Goal: Task Accomplishment & Management: Manage account settings

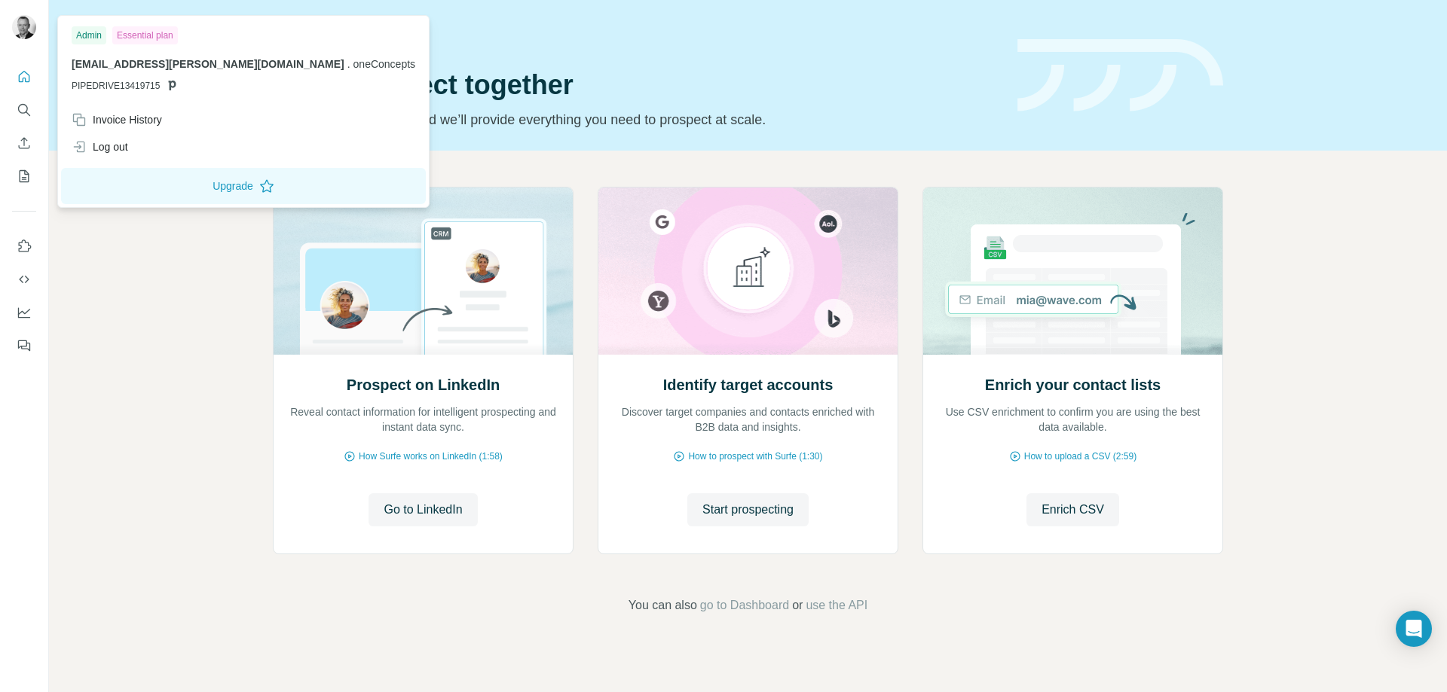
click at [23, 22] on img at bounding box center [24, 27] width 24 height 24
click at [5, 25] on div at bounding box center [27, 30] width 44 height 50
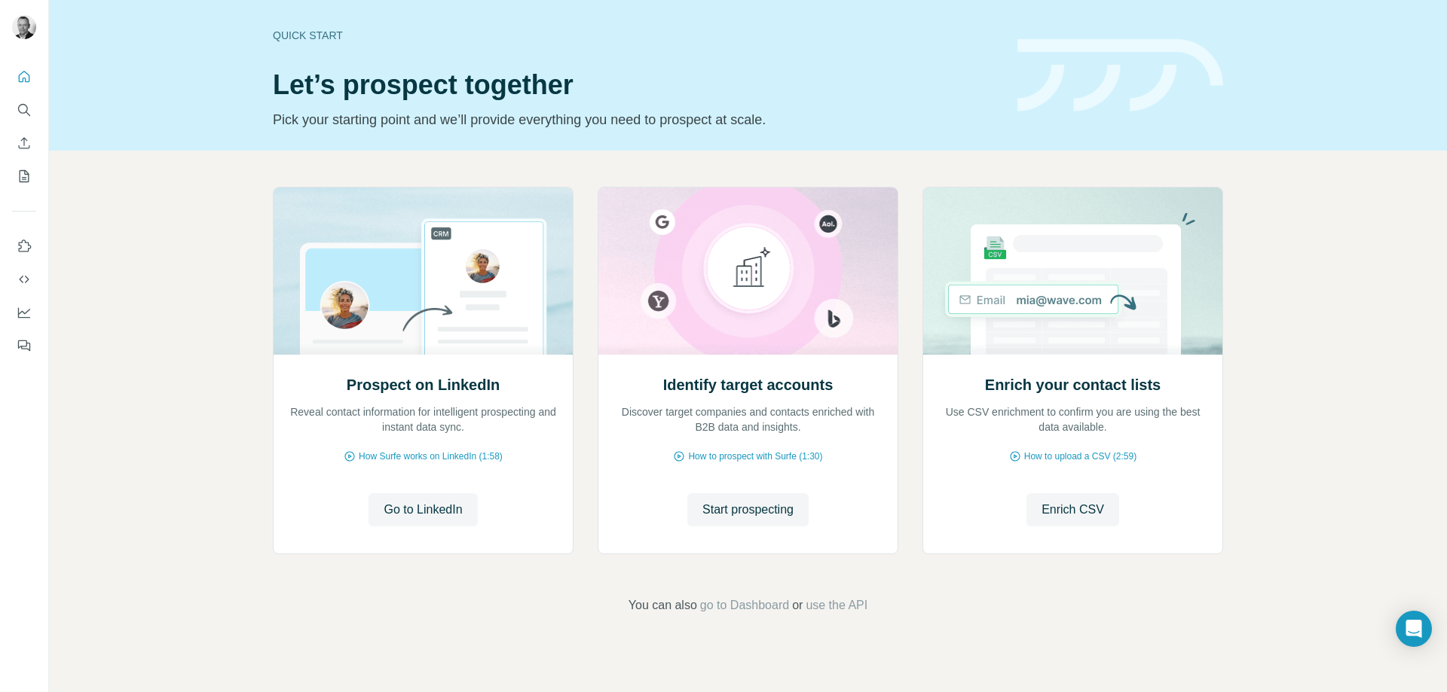
click at [20, 17] on img at bounding box center [24, 27] width 24 height 24
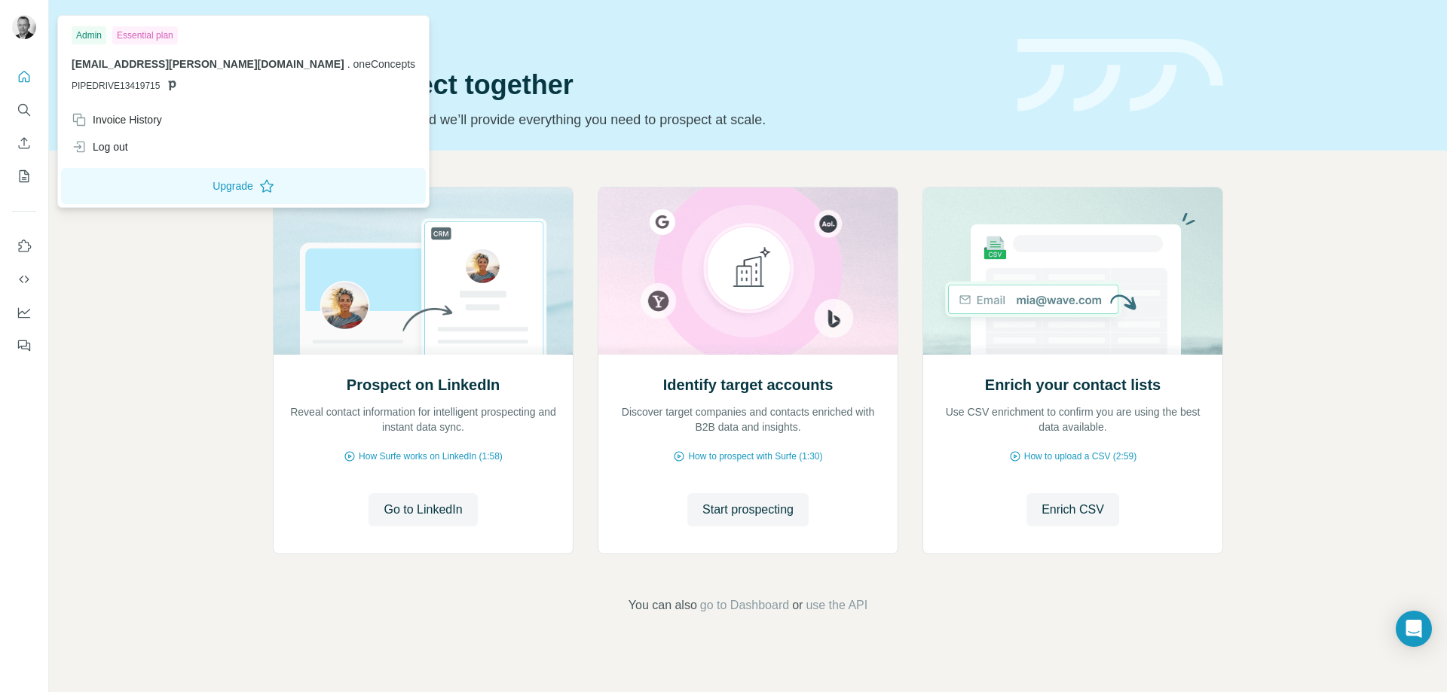
click at [91, 30] on div "Admin" at bounding box center [89, 35] width 35 height 18
click at [172, 180] on button "Upgrade" at bounding box center [243, 186] width 365 height 36
